Goal: Task Accomplishment & Management: Manage account settings

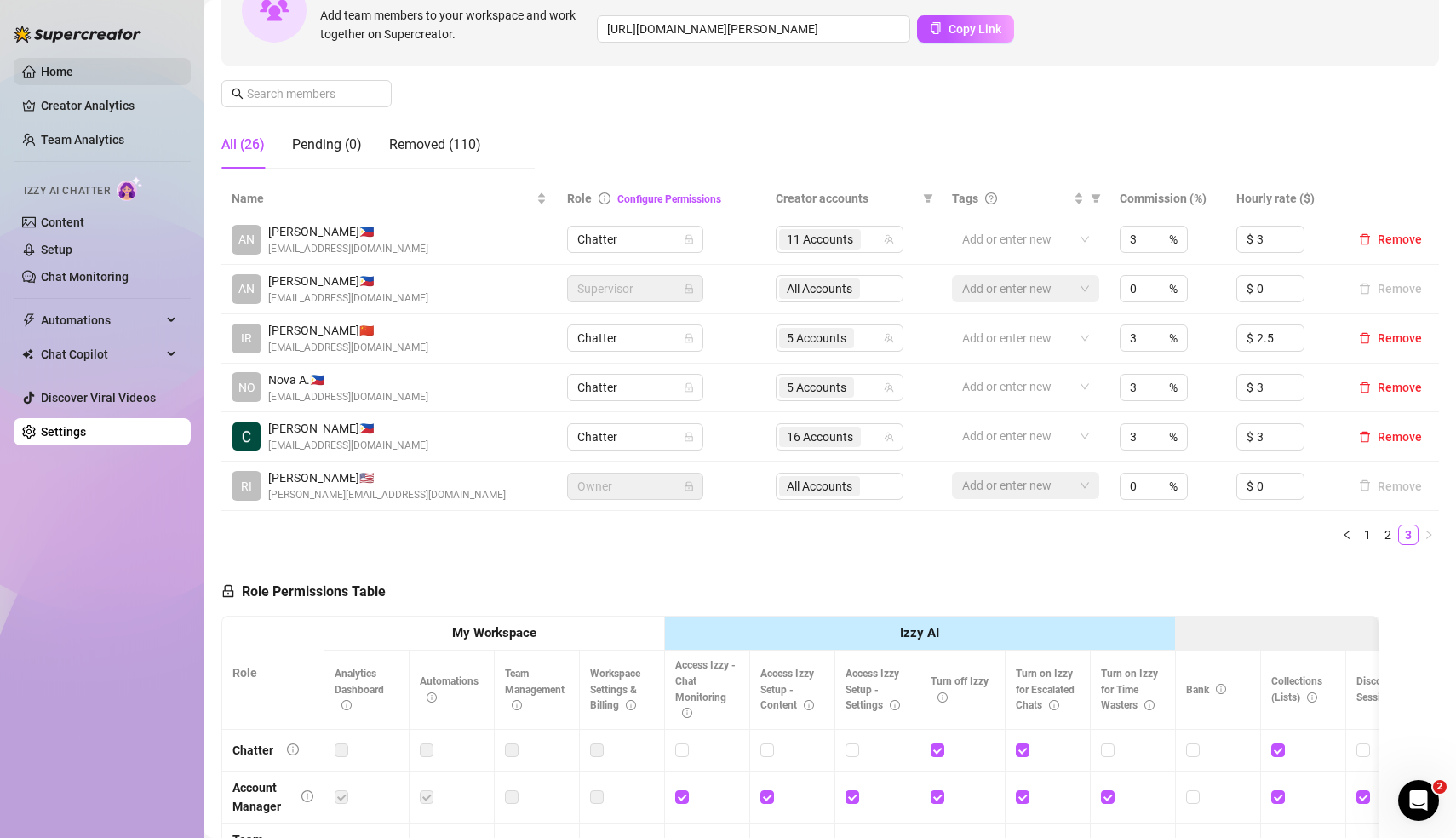
click at [71, 67] on link "Home" at bounding box center [56, 71] width 32 height 14
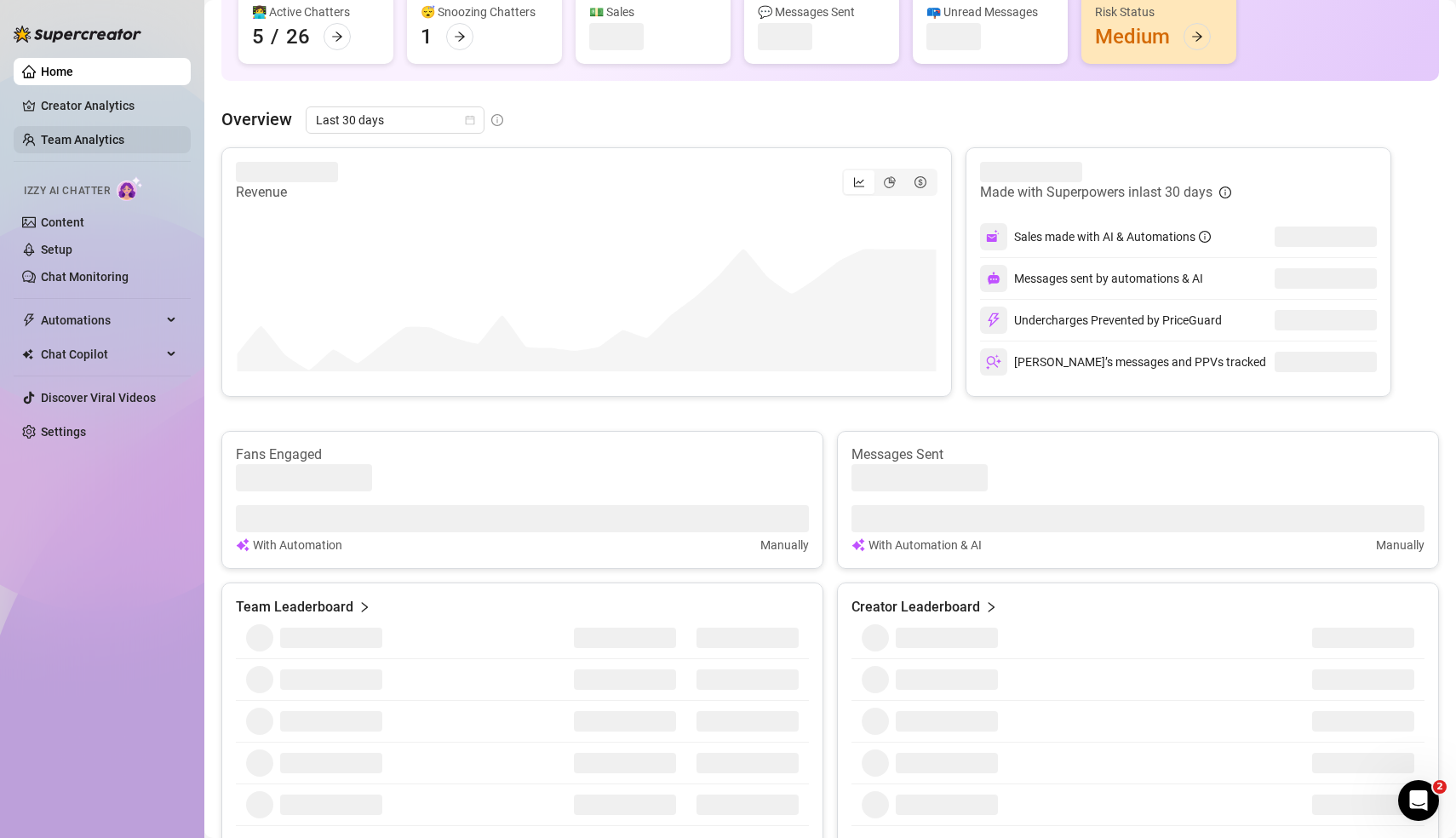
click at [100, 135] on link "Team Analytics" at bounding box center [82, 140] width 83 height 14
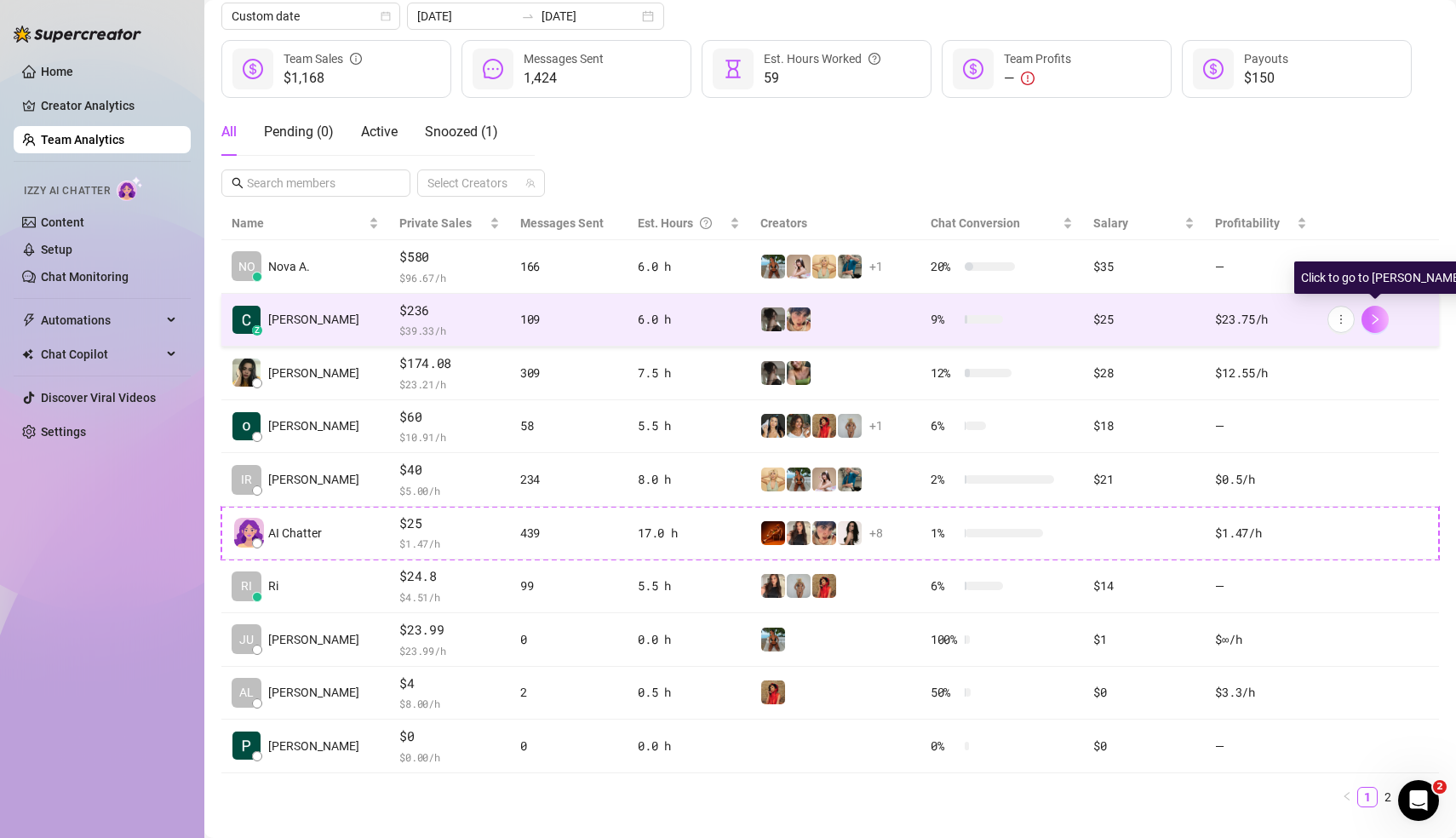
click at [1374, 313] on icon "right" at bounding box center [1375, 319] width 12 height 12
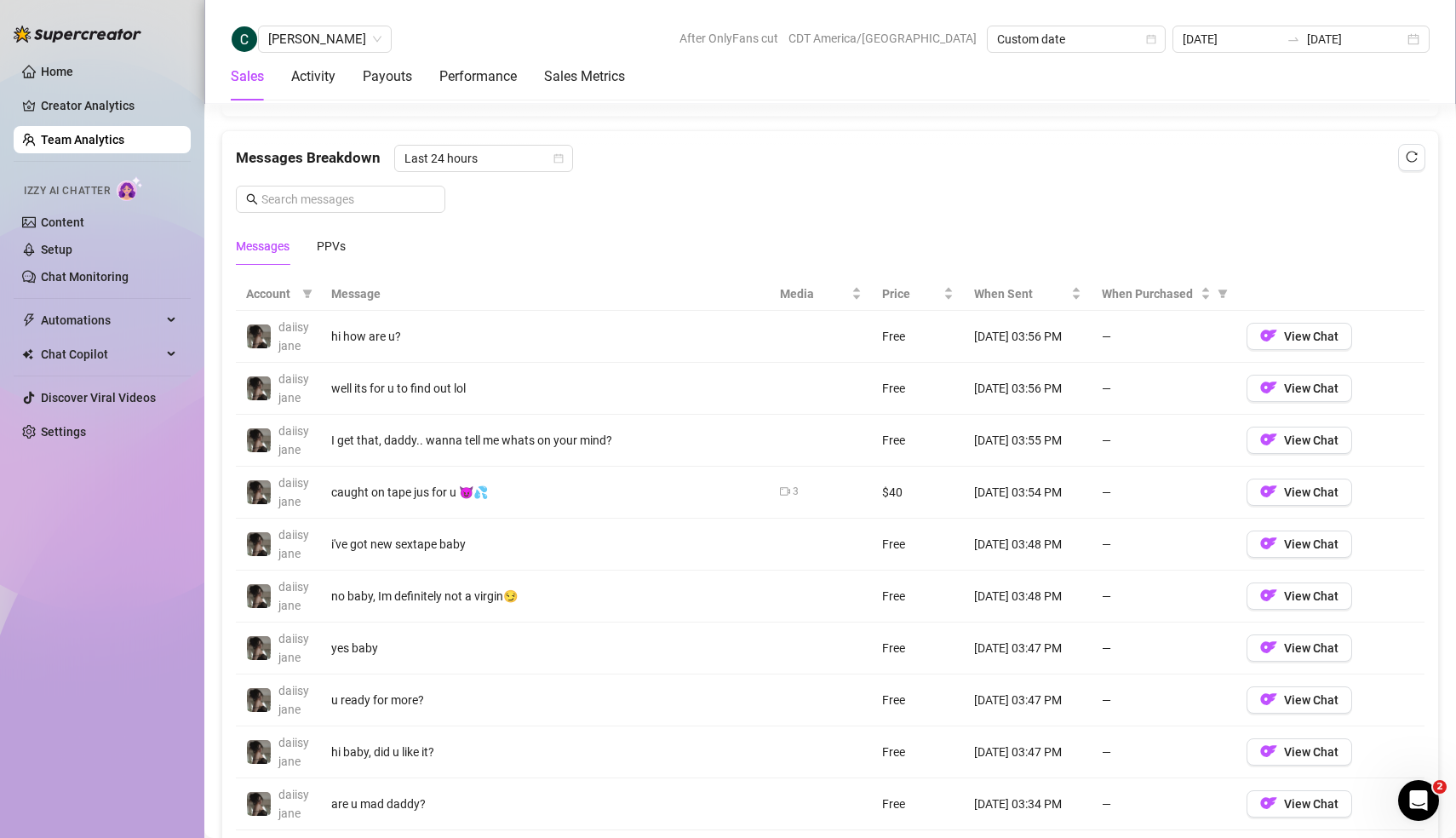
scroll to position [1074, 0]
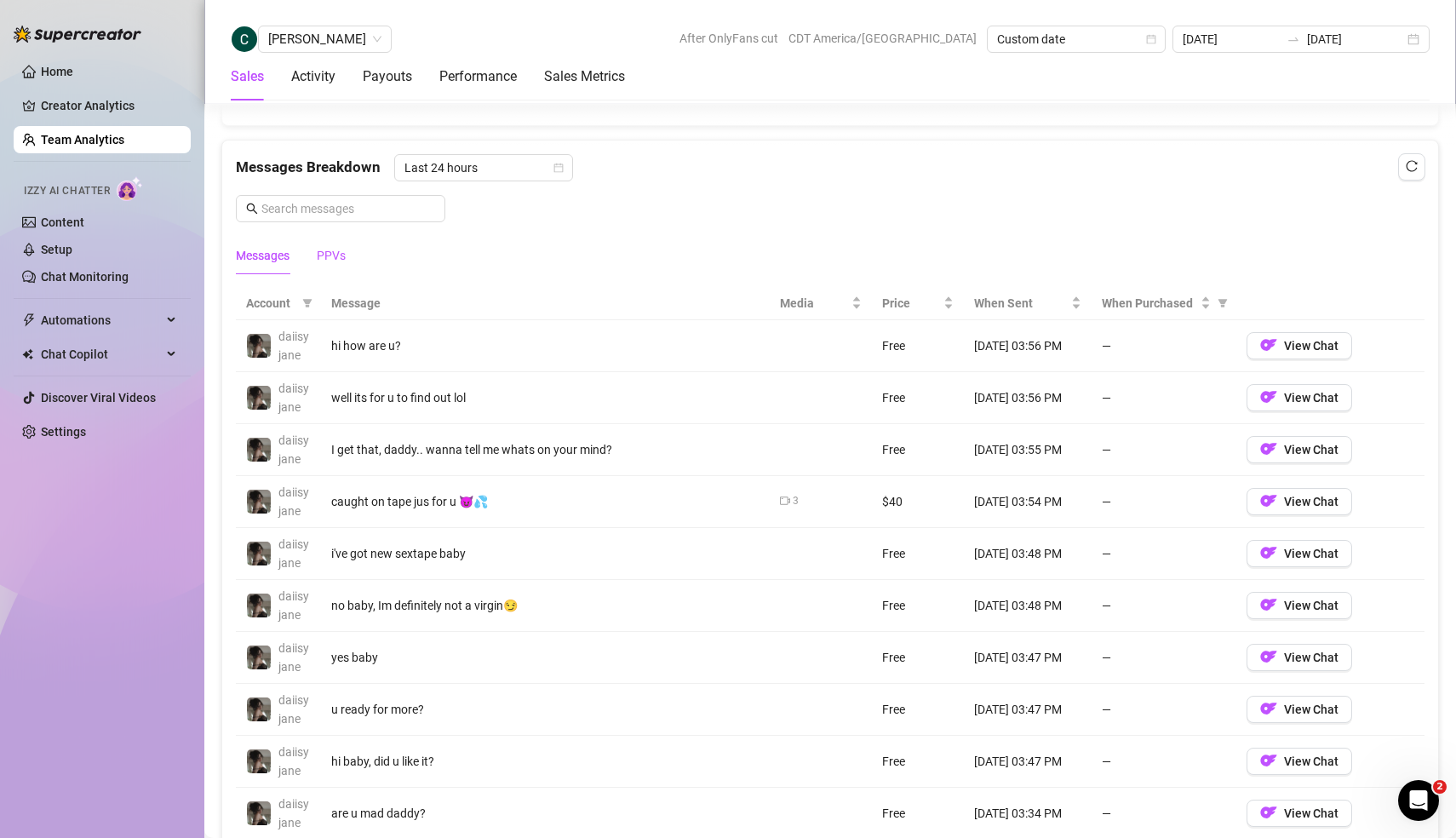
click at [340, 252] on div "PPVs" at bounding box center [331, 255] width 29 height 18
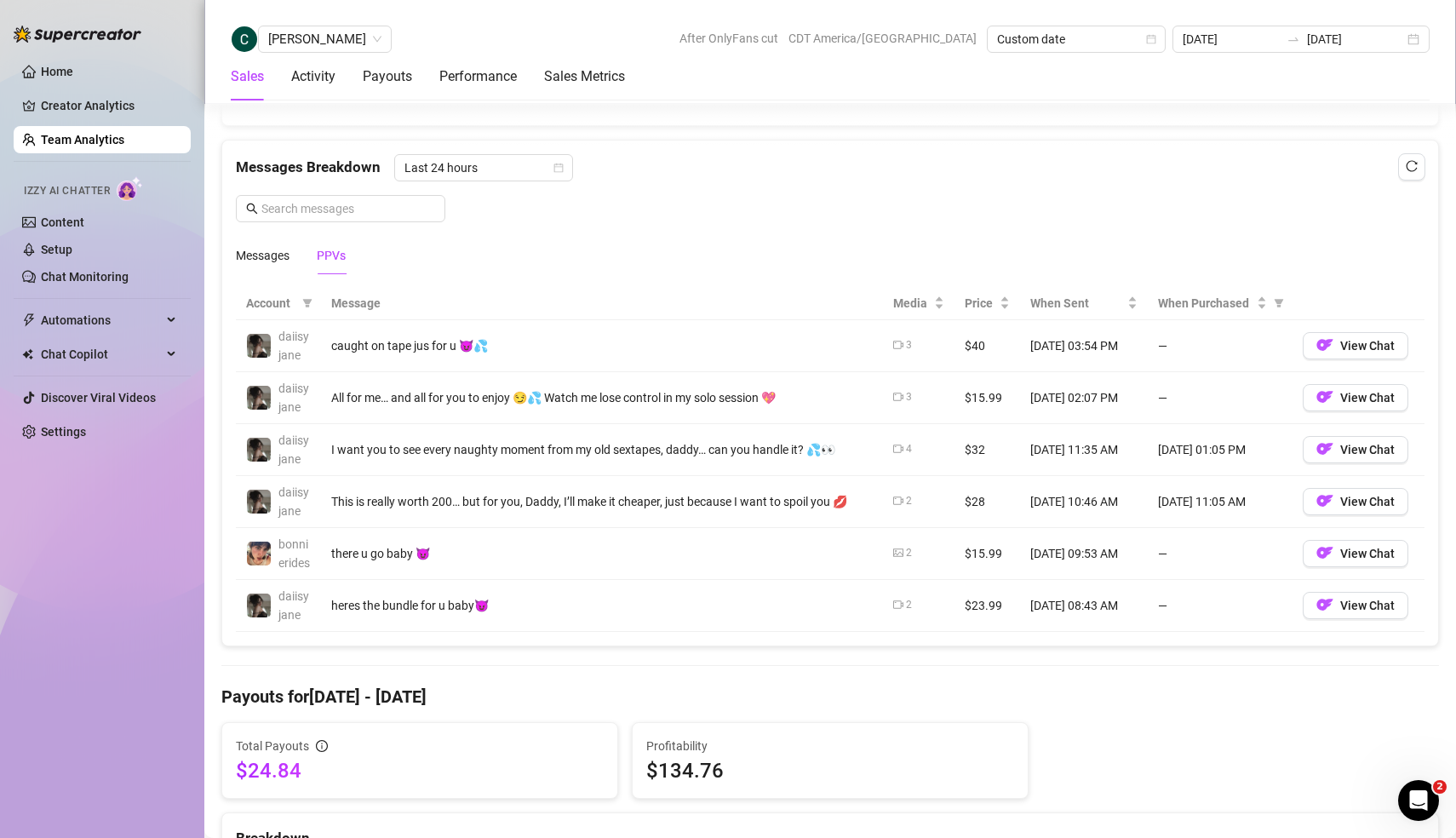
click at [94, 146] on link "Team Analytics" at bounding box center [82, 140] width 83 height 14
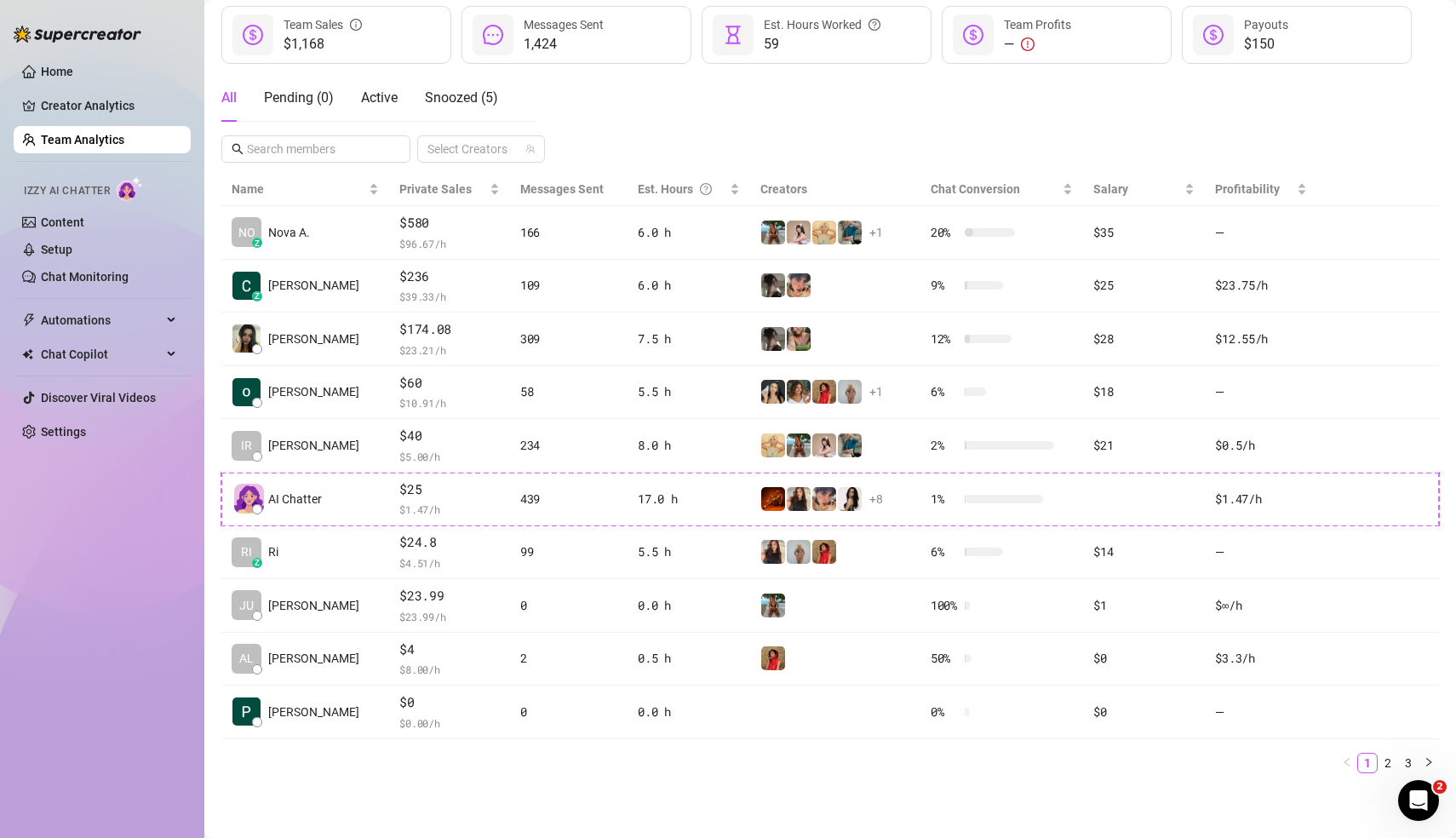
scroll to position [227, 0]
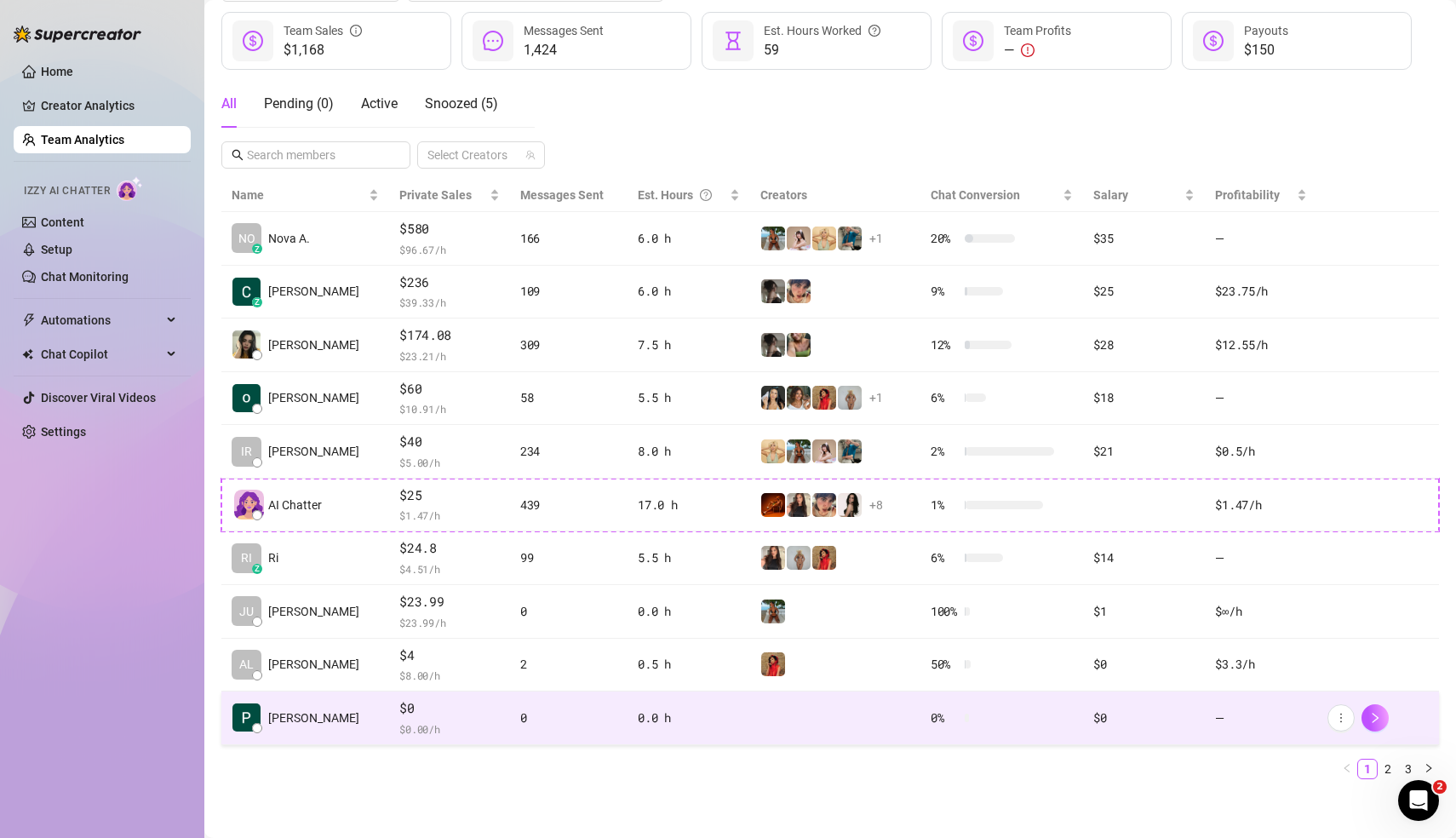
click at [1389, 763] on link "2" at bounding box center [1388, 769] width 18 height 18
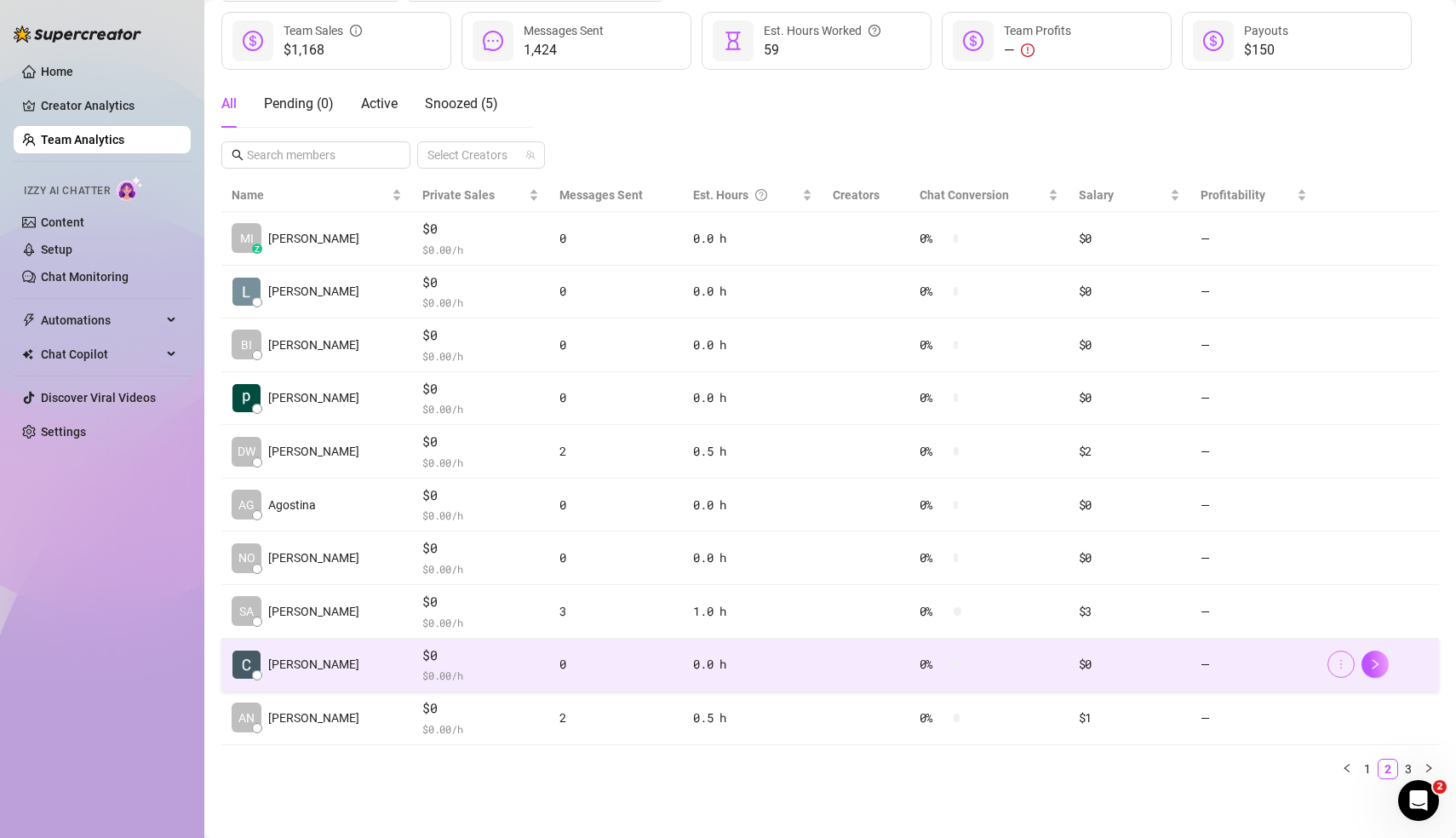
click at [1341, 660] on icon "more" at bounding box center [1341, 664] width 2 height 9
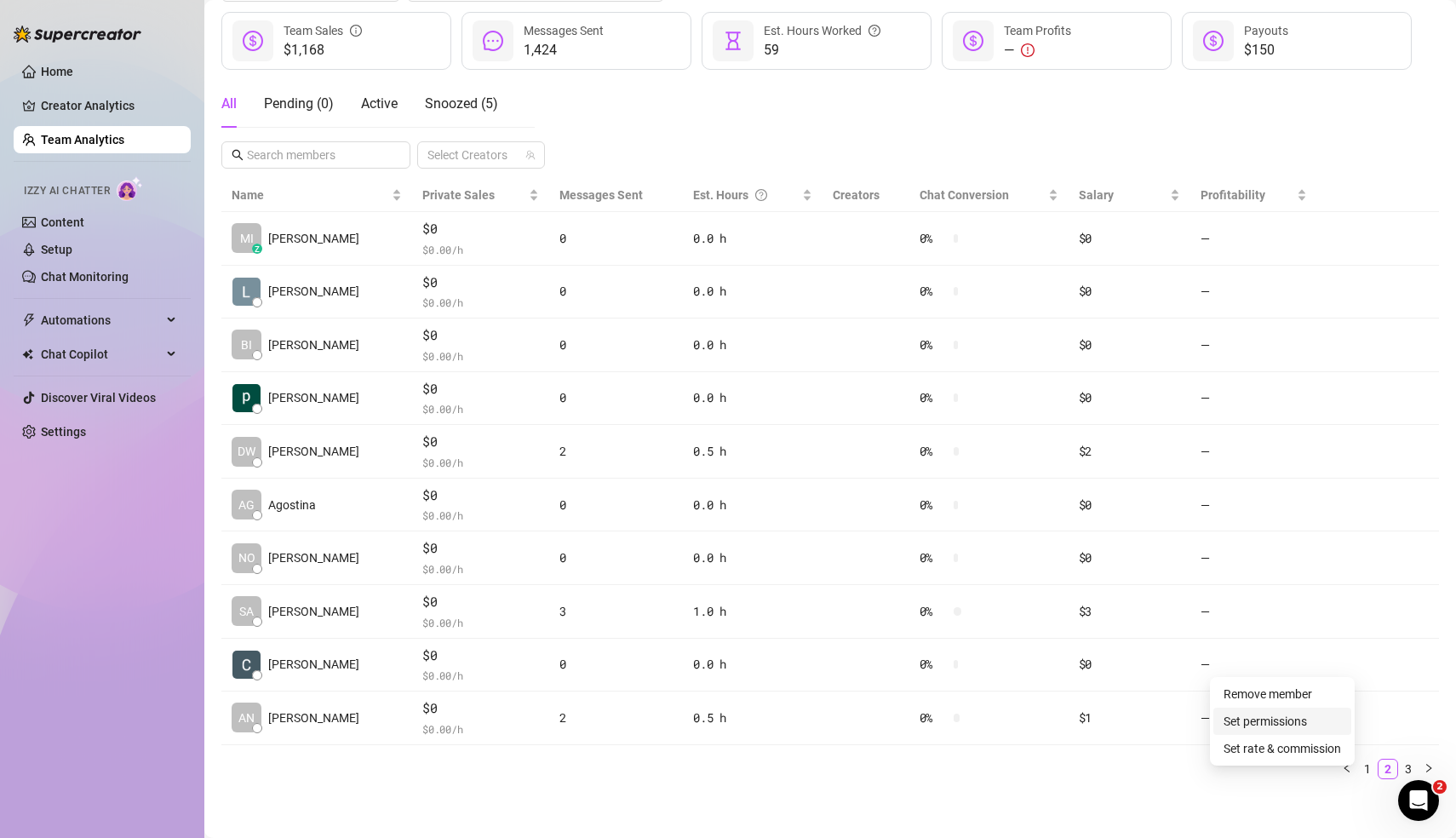
click at [1286, 723] on link "Set permissions" at bounding box center [1265, 721] width 83 height 14
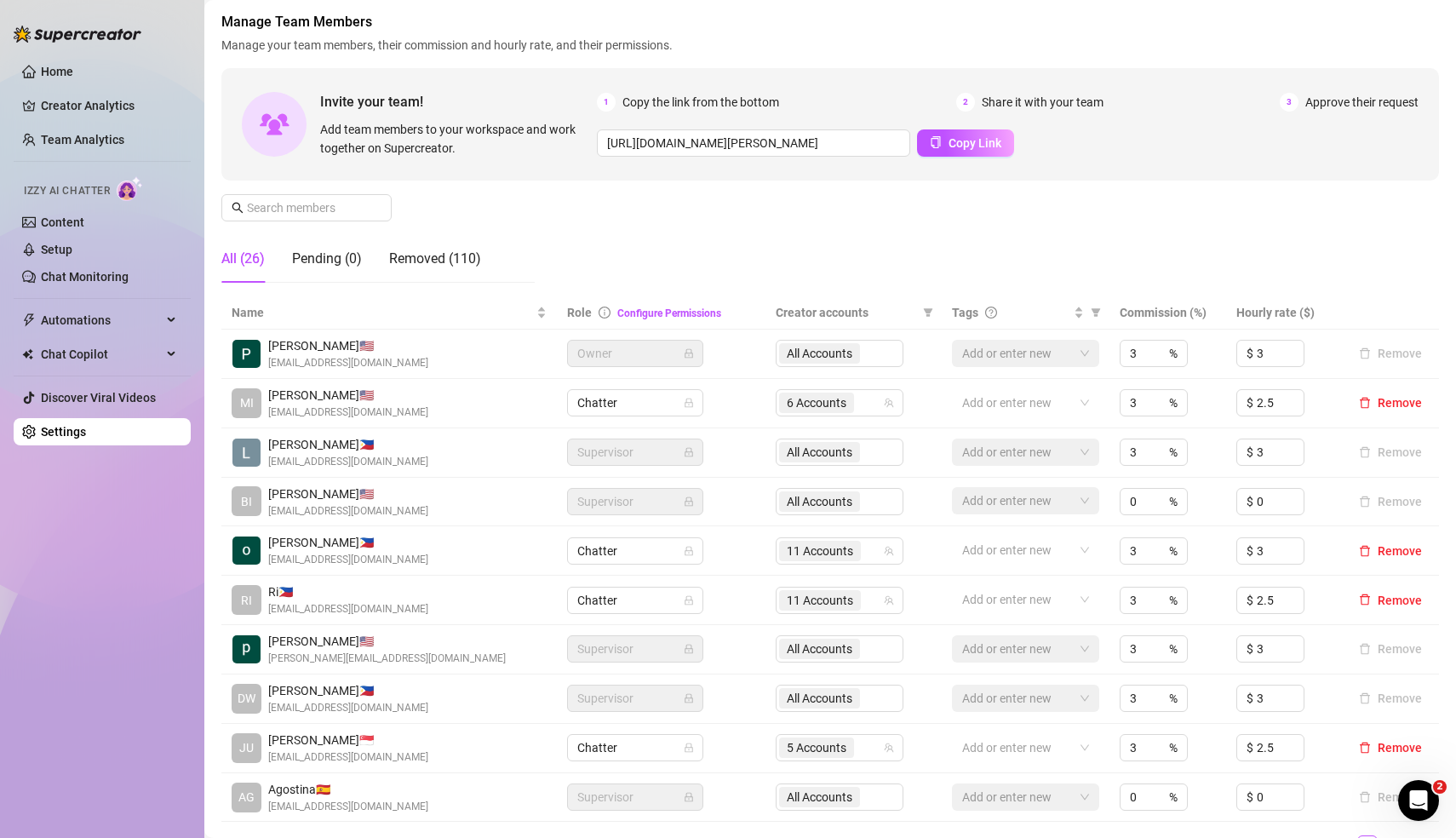
scroll to position [140, 0]
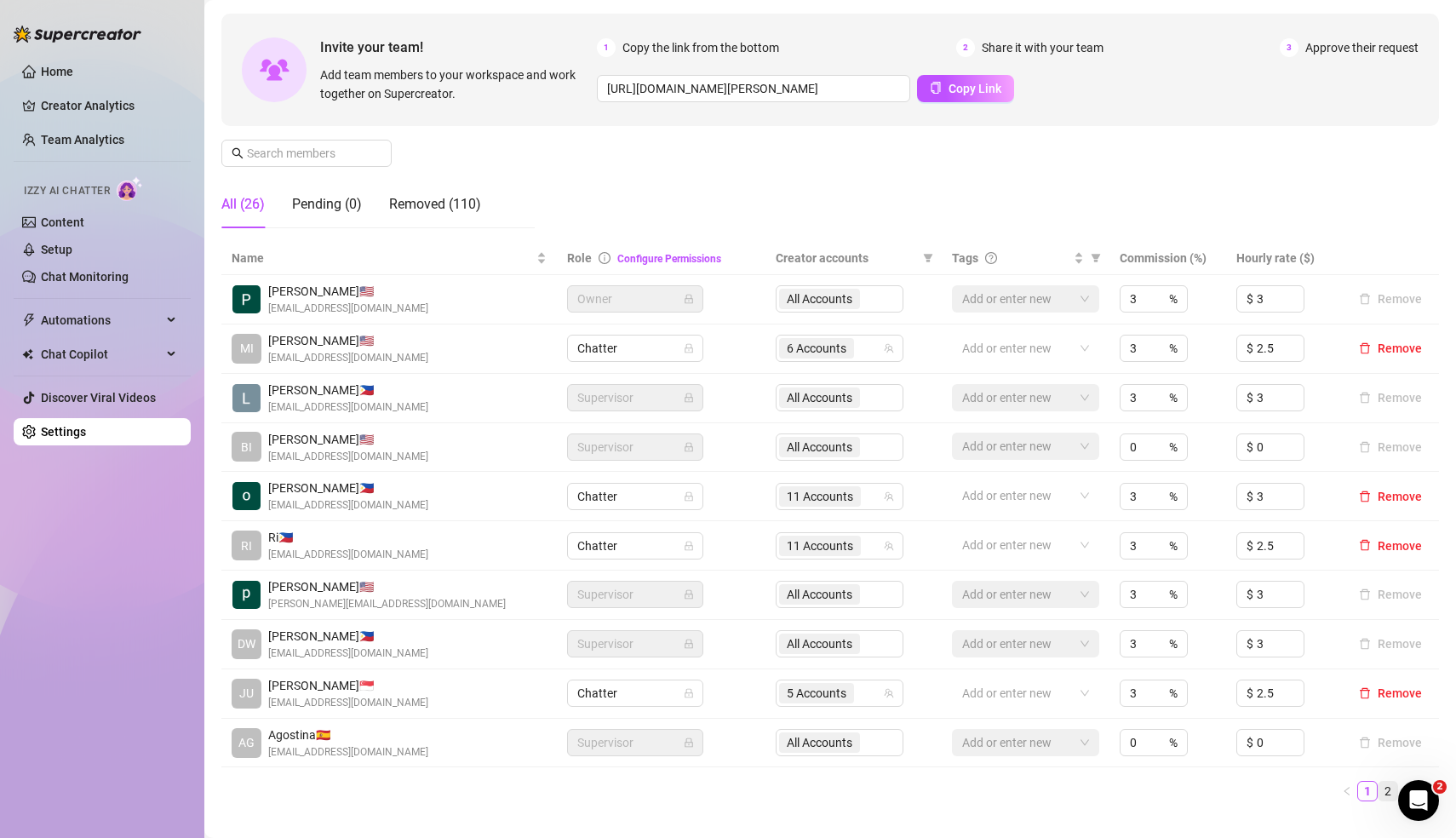
click at [1389, 790] on link "2" at bounding box center [1388, 791] width 18 height 18
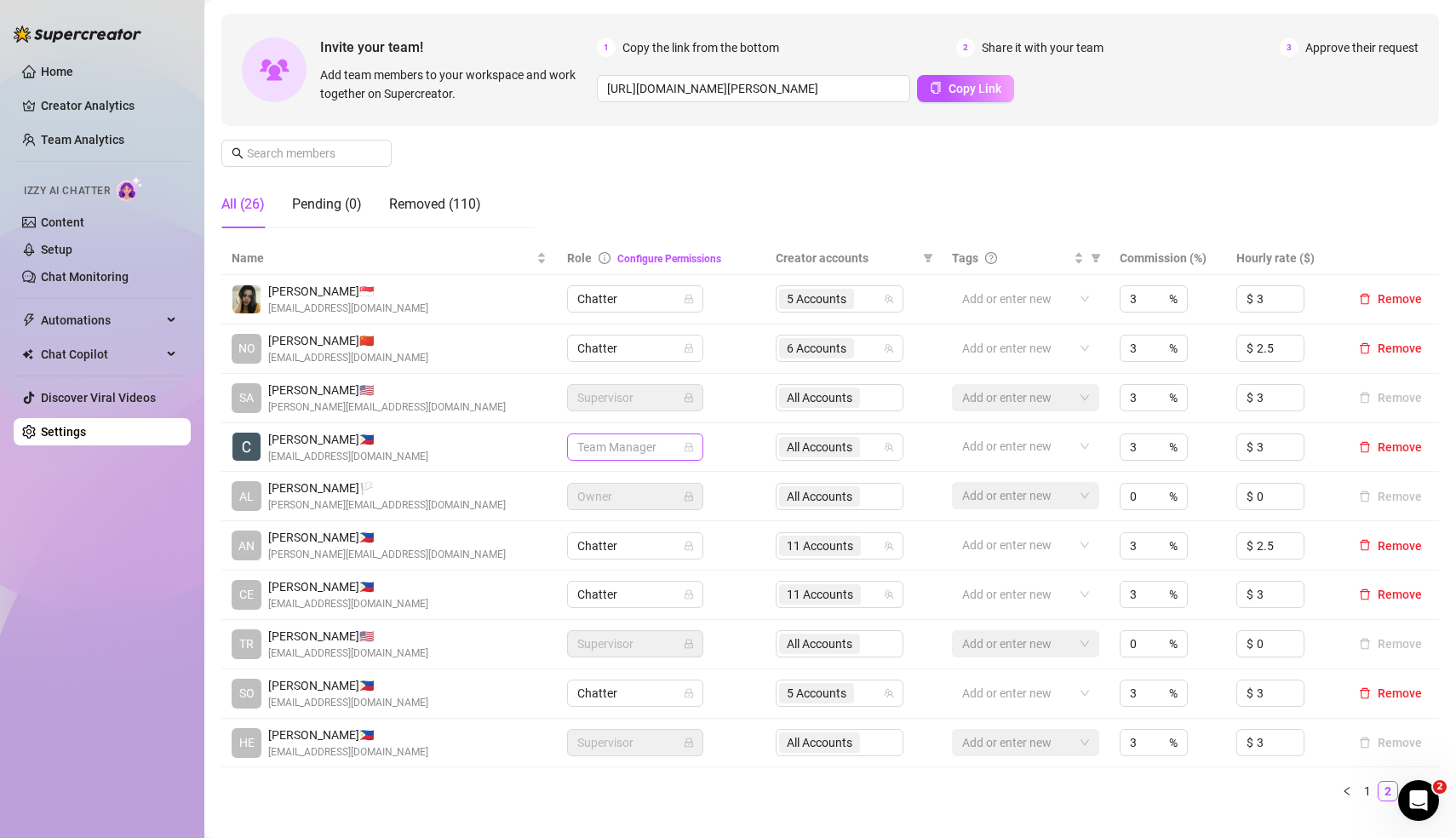
click at [688, 450] on span "Team Manager" at bounding box center [635, 447] width 115 height 26
click at [743, 441] on td "Team Manager Team Manager" at bounding box center [661, 447] width 209 height 49
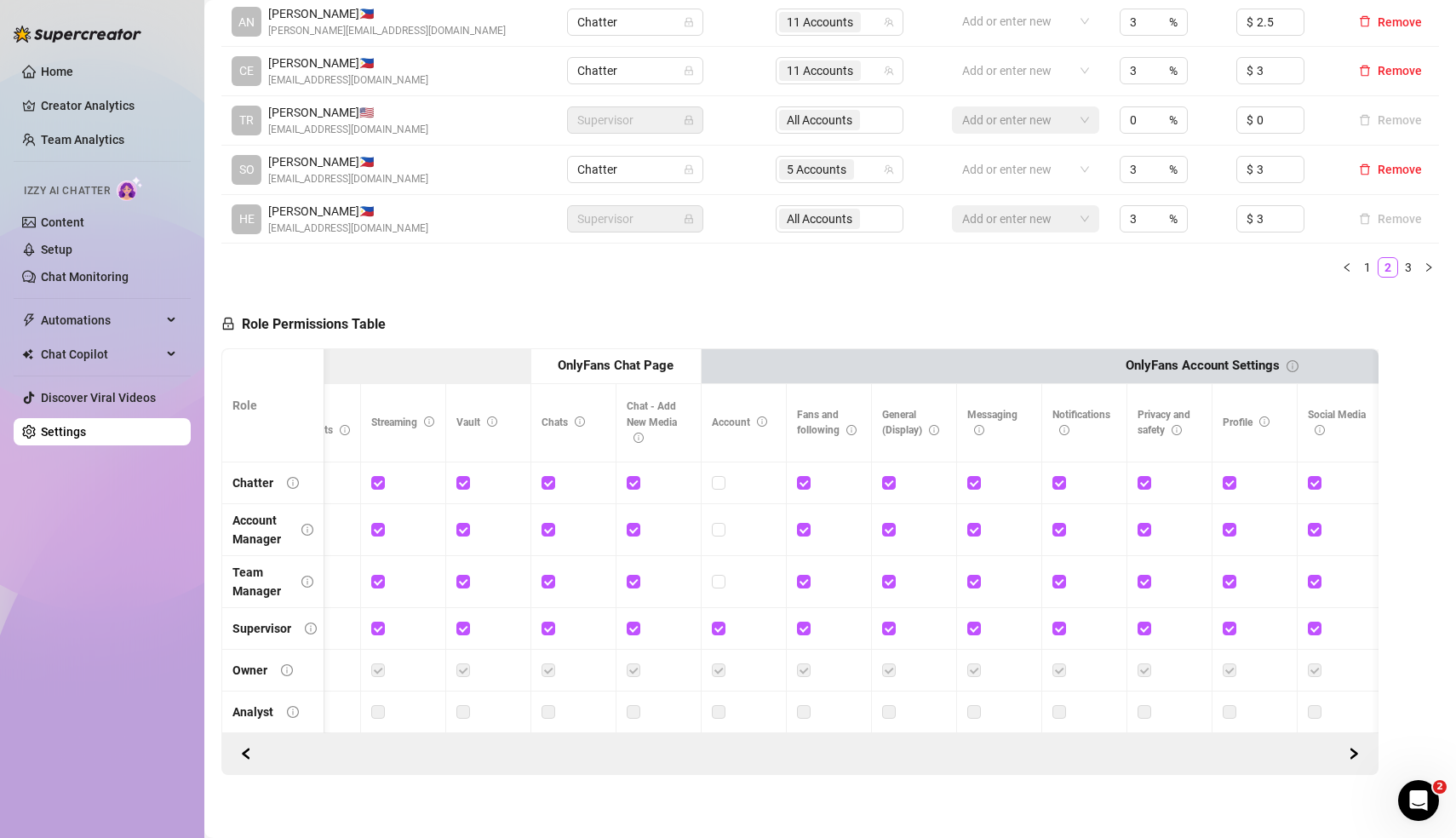
scroll to position [0, 0]
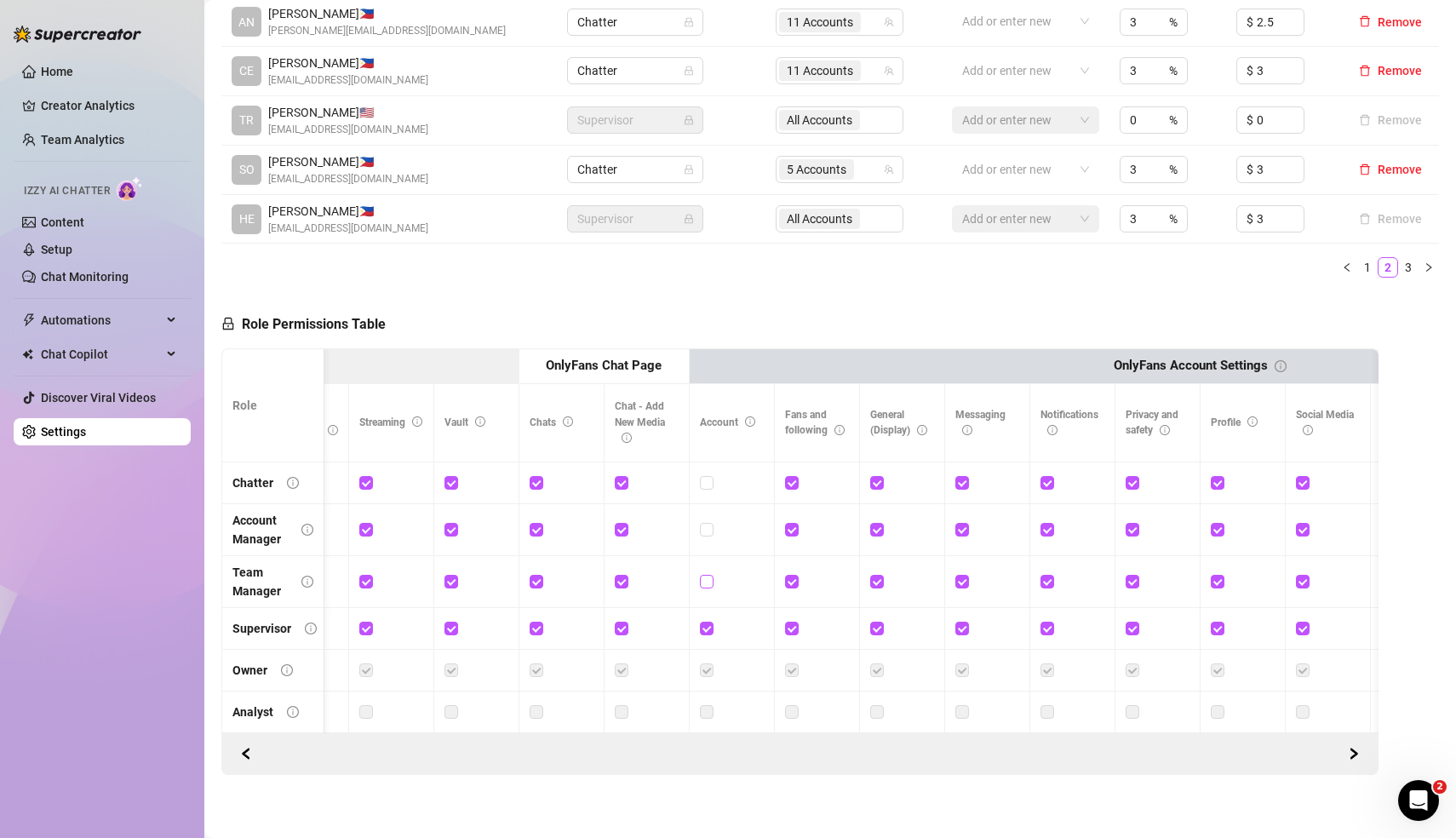
click at [706, 575] on input "checkbox" at bounding box center [705, 580] width 12 height 12
checkbox input "true"
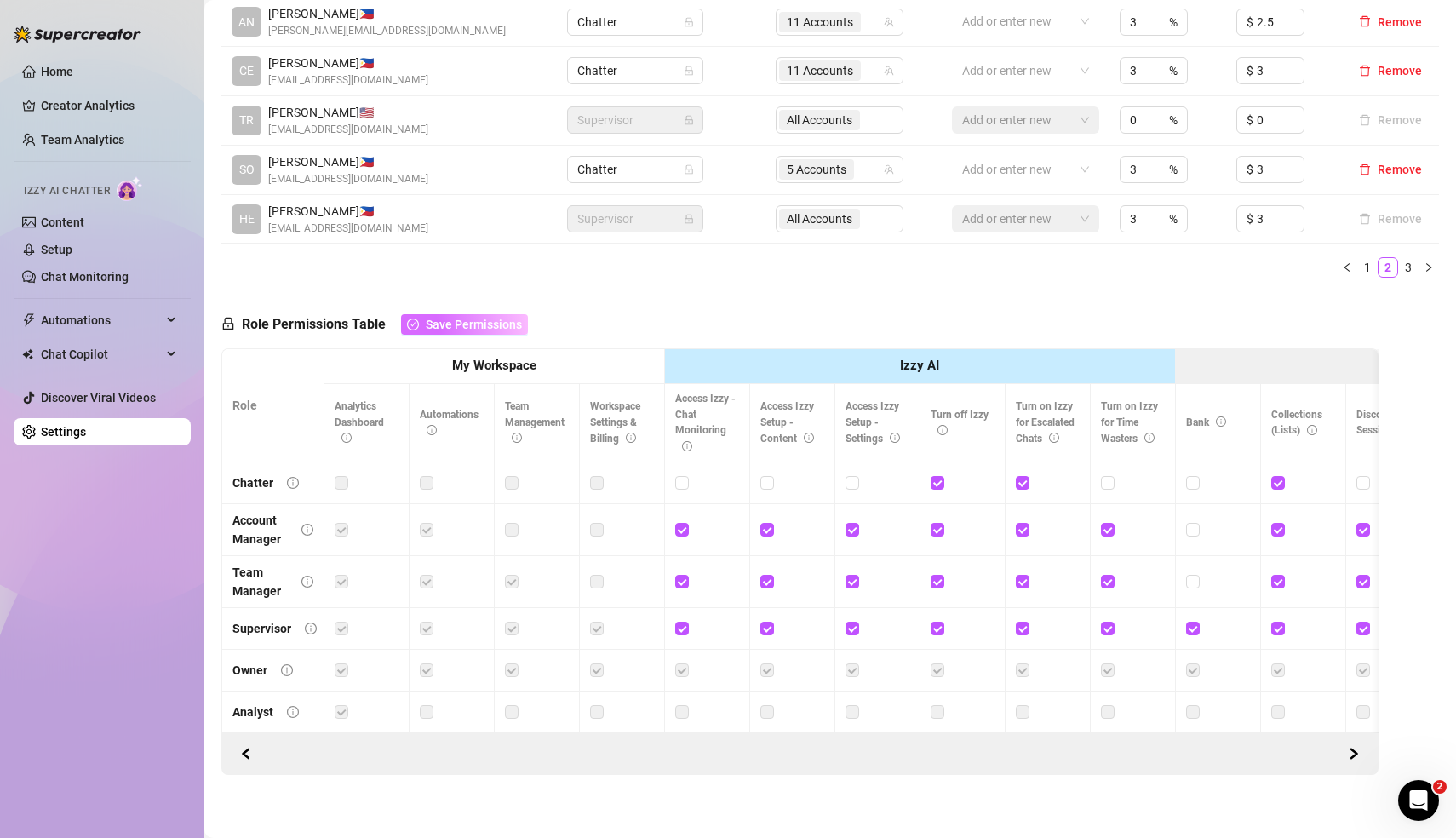
click at [500, 318] on span "Save Permissions" at bounding box center [474, 324] width 96 height 14
